Goal: Obtain resource: Download file/media

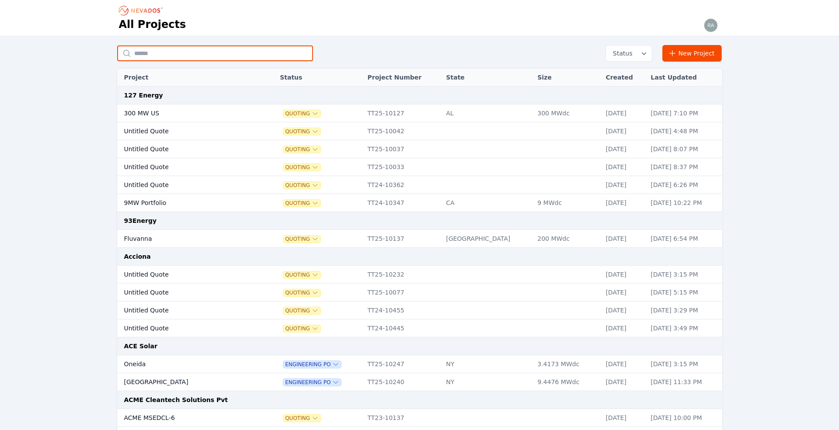
click at [159, 49] on input "text" at bounding box center [215, 53] width 196 height 16
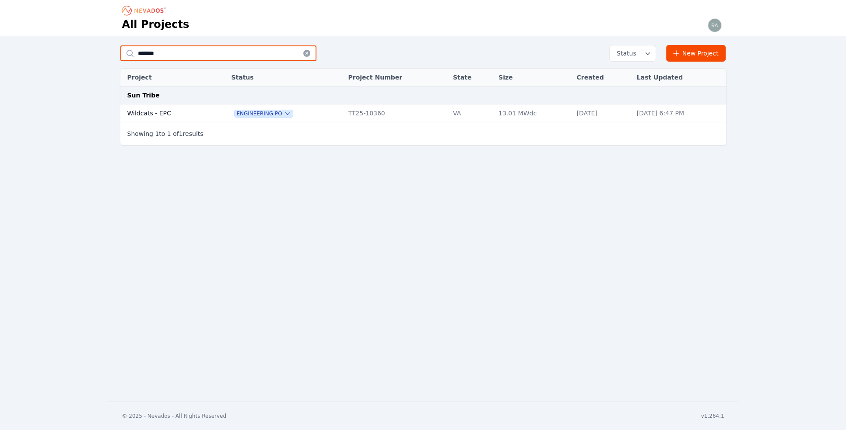
type input "*******"
click at [165, 111] on td "Wildcats - EPC" at bounding box center [166, 114] width 92 height 18
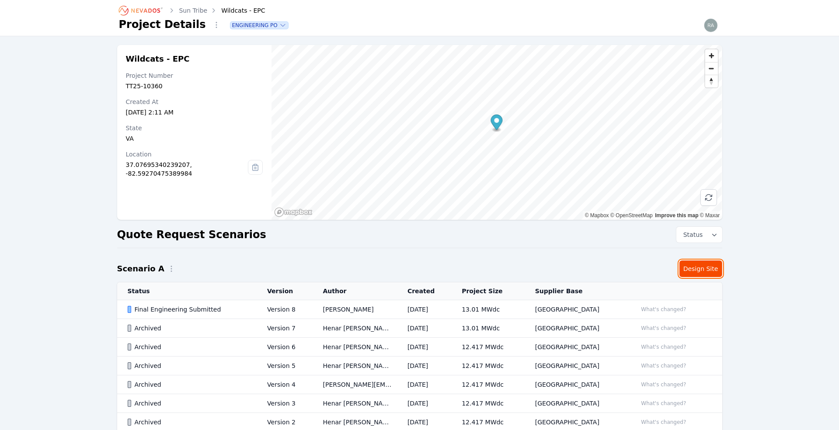
click at [699, 268] on link "Design Site" at bounding box center [701, 269] width 43 height 17
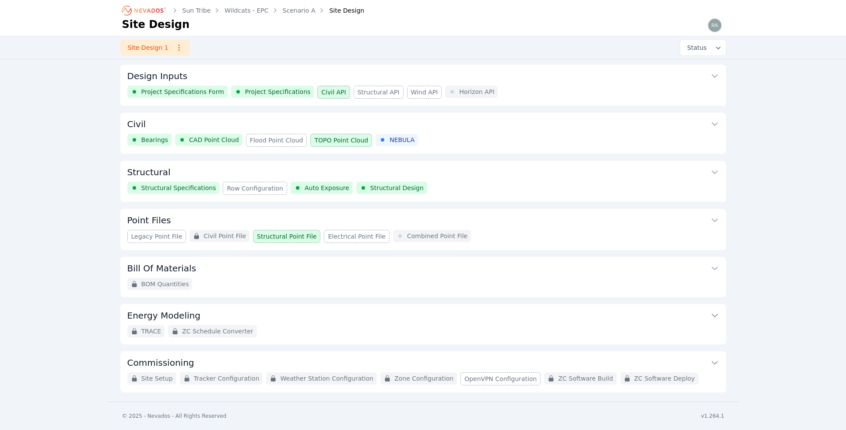
click at [268, 90] on span "Project Specifications" at bounding box center [278, 91] width 66 height 9
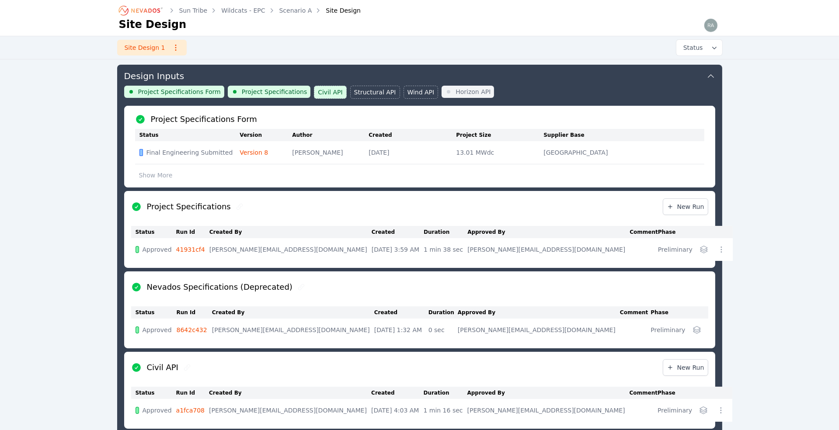
click at [164, 88] on span "Project Specifications Form" at bounding box center [179, 91] width 83 height 9
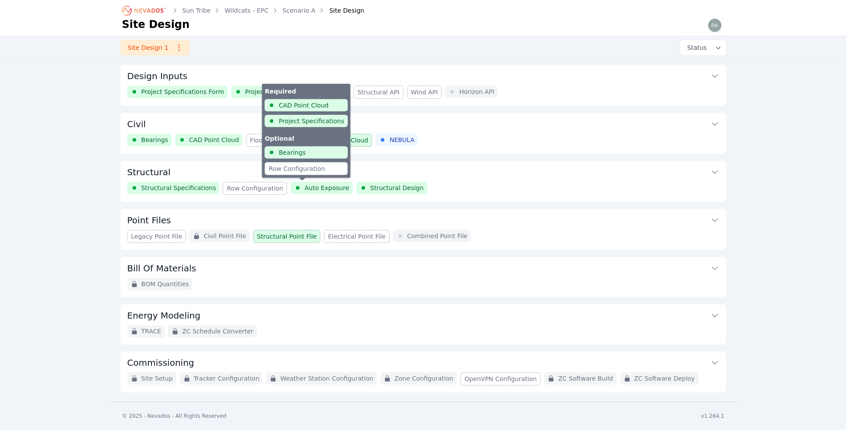
click at [310, 185] on span "Auto Exposure" at bounding box center [326, 188] width 45 height 9
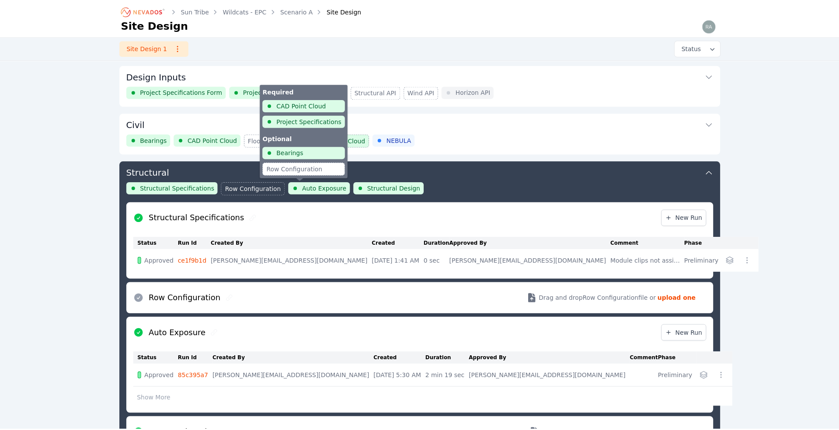
scroll to position [94, 0]
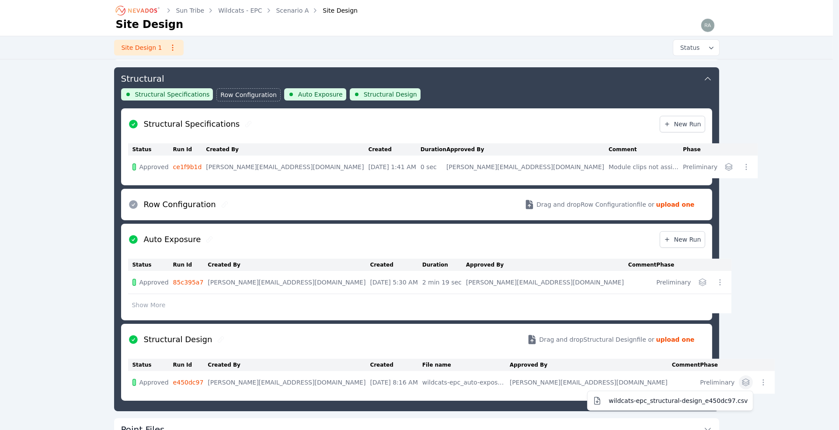
click at [742, 378] on icon "button" at bounding box center [746, 382] width 9 height 9
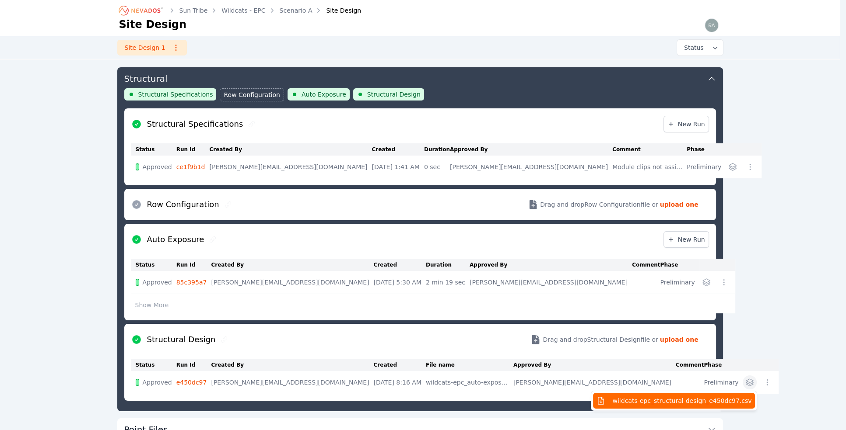
click at [625, 397] on span "wildcats-epc_structural-design_e450dc97.csv" at bounding box center [681, 401] width 139 height 9
